Goal: Use online tool/utility: Utilize a website feature to perform a specific function

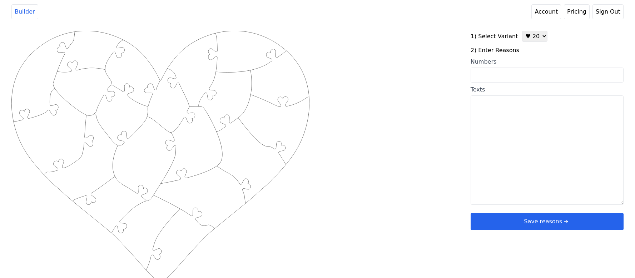
scroll to position [3, 0]
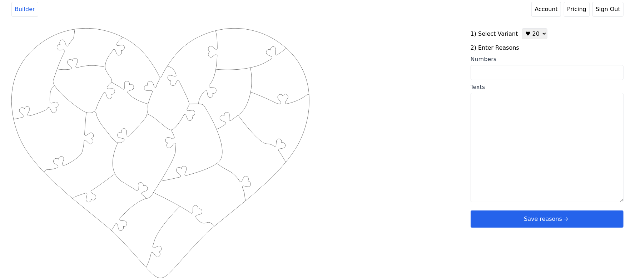
drag, startPoint x: 530, startPoint y: 26, endPoint x: 535, endPoint y: 31, distance: 6.3
click at [534, 27] on div "Created with Snap .strokeh20 {stroke:#00ff00;stroke-width:1.56;stroke-miterlimi…" at bounding box center [317, 142] width 635 height 242
click at [535, 32] on select "♥ 12 ♥ 20 ♥ 32 ■ 12 ■ 20 ■ 32 ■ 60" at bounding box center [534, 33] width 25 height 11
select select "1"
click at [522, 28] on select "♥ 12 ♥ 20 ♥ 32 ■ 12 ■ 20 ■ 32 ■ 60" at bounding box center [534, 33] width 25 height 11
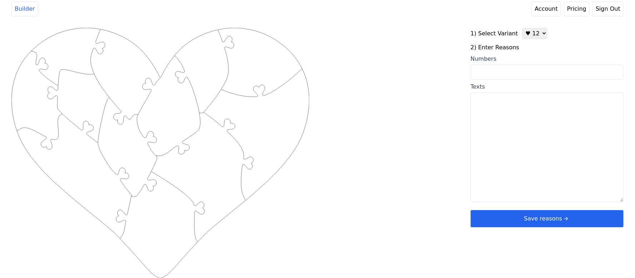
click at [519, 73] on input "Numbers" at bounding box center [546, 72] width 153 height 15
click at [585, 107] on textarea "Texts" at bounding box center [546, 147] width 153 height 109
click at [556, 74] on input "Numbers" at bounding box center [546, 72] width 153 height 15
click at [552, 74] on input "Numbers" at bounding box center [546, 72] width 153 height 15
click at [515, 120] on textarea "Texts" at bounding box center [546, 147] width 153 height 109
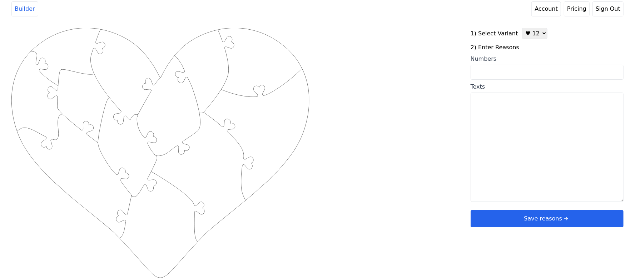
paste textarea "1. We laugh every day 2. The whole crew is special to me 3. You're my MURPH 4. …"
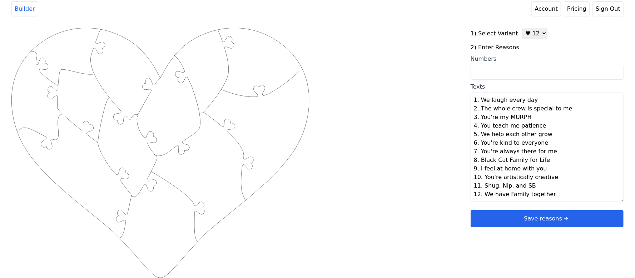
click at [405, 114] on div "Created with Snap .strokeh12 {stroke:#00ff00;stroke-width:1.89;stroke-miterlimi…" at bounding box center [317, 142] width 612 height 228
type textarea "We laugh every day The whole crew is special to me You're my MURPH You teach me…"
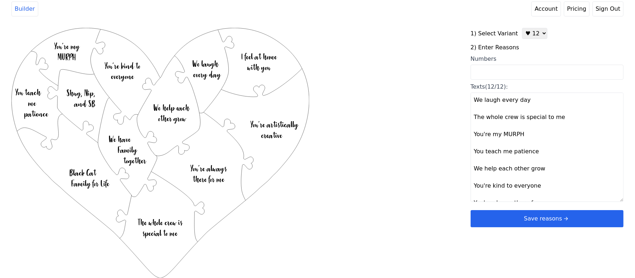
click at [532, 219] on button "Save reasons" at bounding box center [546, 218] width 153 height 17
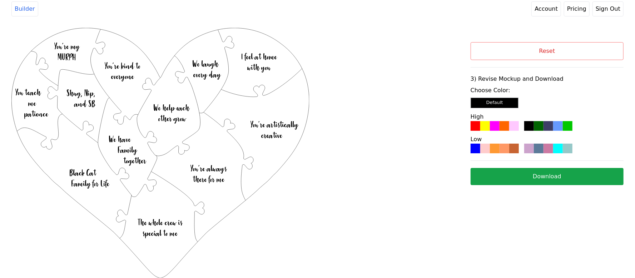
click at [493, 146] on div at bounding box center [495, 149] width 10 height 10
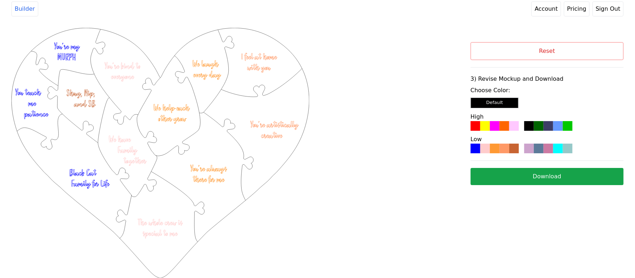
click at [538, 176] on button "Download" at bounding box center [546, 176] width 153 height 17
